Goal: Task Accomplishment & Management: Manage account settings

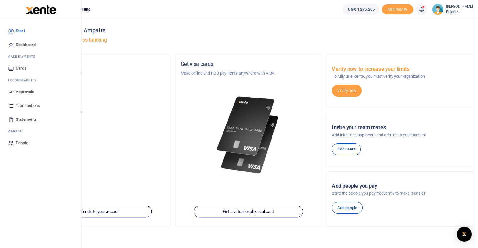
click at [12, 92] on icon at bounding box center [11, 92] width 6 height 6
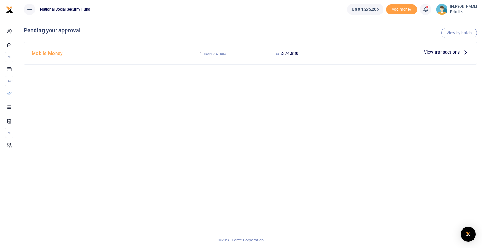
click at [433, 52] on span "View transactions" at bounding box center [442, 52] width 36 height 7
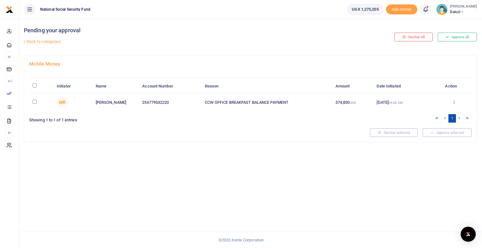
click at [454, 102] on icon at bounding box center [454, 102] width 4 height 4
click at [428, 113] on link "Approve" at bounding box center [432, 112] width 50 height 9
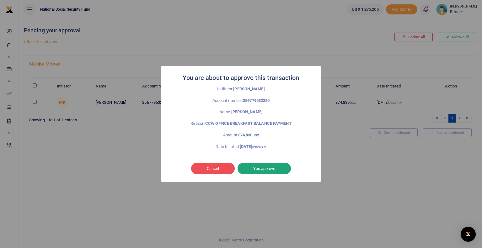
click at [259, 168] on button "Yes approve" at bounding box center [264, 169] width 53 height 12
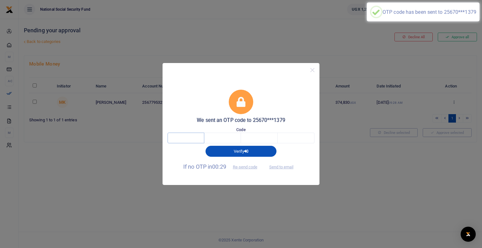
click at [180, 141] on input "text" at bounding box center [186, 138] width 37 height 11
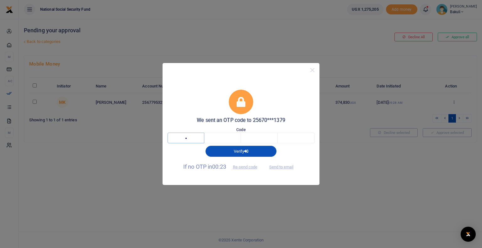
type input "2"
type input "0"
type input "5"
type input "2"
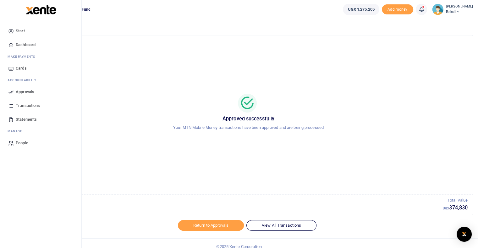
click at [21, 107] on span "Transactions" at bounding box center [28, 106] width 24 height 6
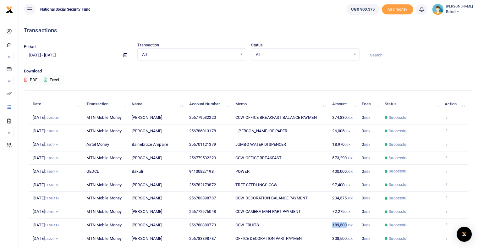
drag, startPoint x: 347, startPoint y: 224, endPoint x: 332, endPoint y: 225, distance: 14.8
click at [332, 225] on span "189,500 UGX" at bounding box center [342, 225] width 20 height 5
copy span "189,500"
click at [332, 69] on p "Download" at bounding box center [248, 71] width 449 height 7
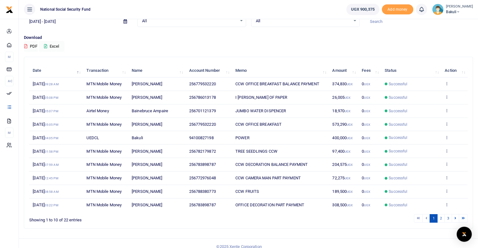
scroll to position [39, 0]
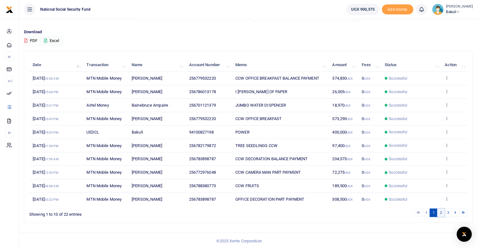
click at [441, 212] on link "2" at bounding box center [441, 213] width 8 height 8
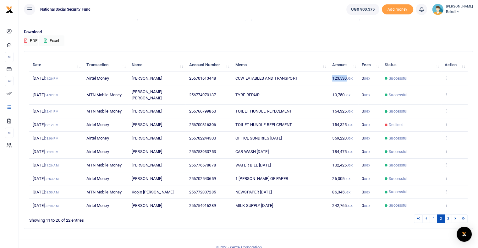
drag, startPoint x: 347, startPoint y: 76, endPoint x: 332, endPoint y: 76, distance: 14.8
click at [332, 76] on span "123,530 UGX" at bounding box center [342, 78] width 20 height 5
copy span "123,530"
click at [433, 215] on link "1" at bounding box center [433, 219] width 8 height 8
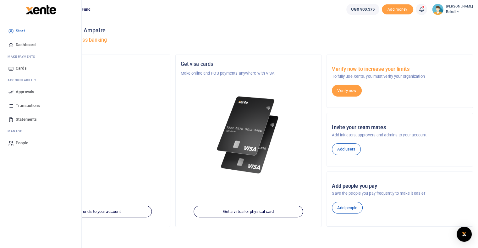
click at [11, 92] on icon at bounding box center [11, 92] width 6 height 6
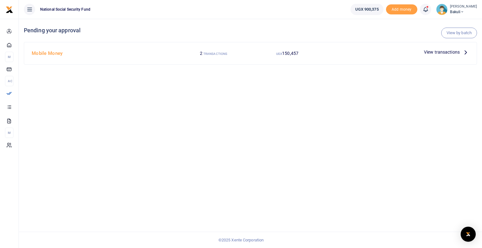
click at [438, 52] on span "View transactions" at bounding box center [442, 52] width 36 height 7
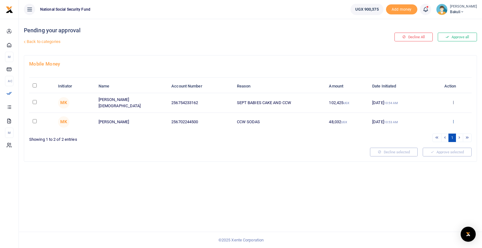
click at [454, 119] on icon at bounding box center [454, 121] width 4 height 4
click at [422, 131] on link "Approve" at bounding box center [431, 131] width 50 height 9
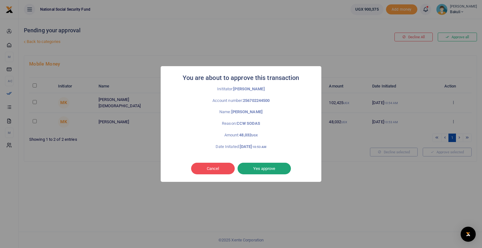
click at [259, 170] on button "Yes approve" at bounding box center [264, 169] width 53 height 12
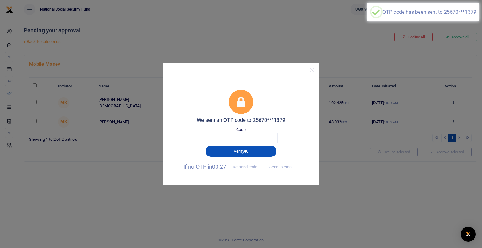
click at [177, 137] on input "text" at bounding box center [186, 138] width 37 height 11
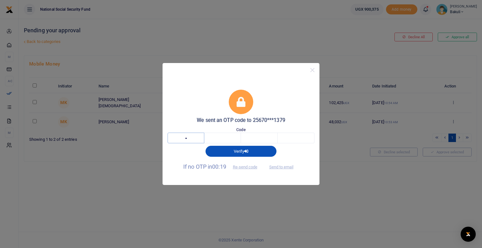
type input "5"
type input "0"
type input "8"
type input "3"
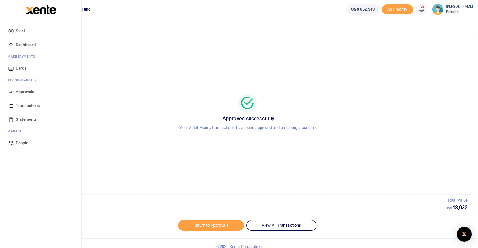
click at [11, 92] on icon at bounding box center [11, 92] width 6 height 6
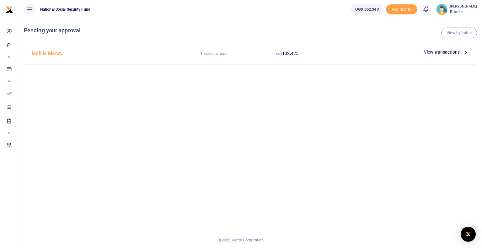
click at [441, 53] on span "View transactions" at bounding box center [442, 52] width 36 height 7
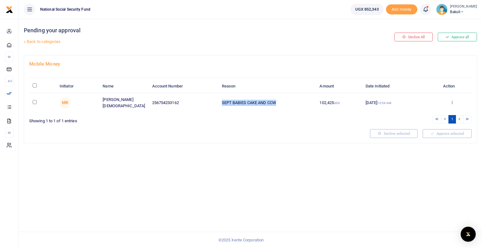
drag, startPoint x: 279, startPoint y: 103, endPoint x: 222, endPoint y: 103, distance: 56.9
click at [222, 103] on td "SEPT BABIES CAKE AND CCW" at bounding box center [267, 102] width 98 height 19
copy td "SEPT BABIES CAKE AND CCW"
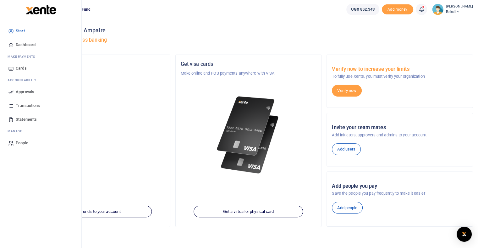
click at [11, 94] on icon at bounding box center [11, 92] width 6 height 6
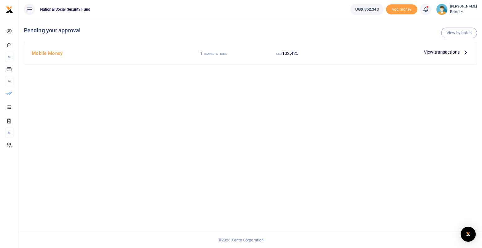
click at [443, 52] on span "View transactions" at bounding box center [442, 52] width 36 height 7
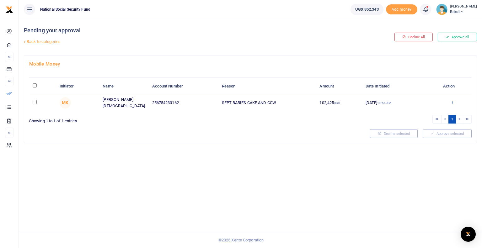
click at [452, 101] on icon at bounding box center [452, 102] width 4 height 4
click at [423, 128] on link "Decline" at bounding box center [430, 126] width 50 height 9
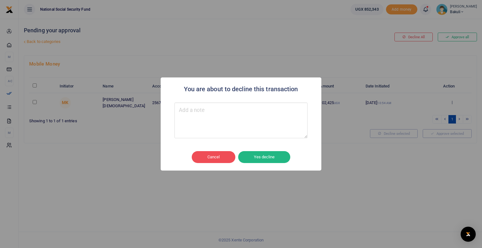
type textarea "I"
type textarea "Initiate as normal imprest"
click at [256, 158] on button "Yes decline" at bounding box center [264, 157] width 52 height 12
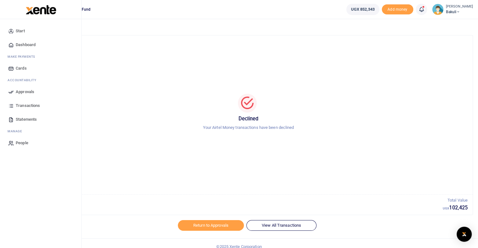
click at [13, 93] on icon at bounding box center [11, 92] width 6 height 6
